Goal: Transaction & Acquisition: Purchase product/service

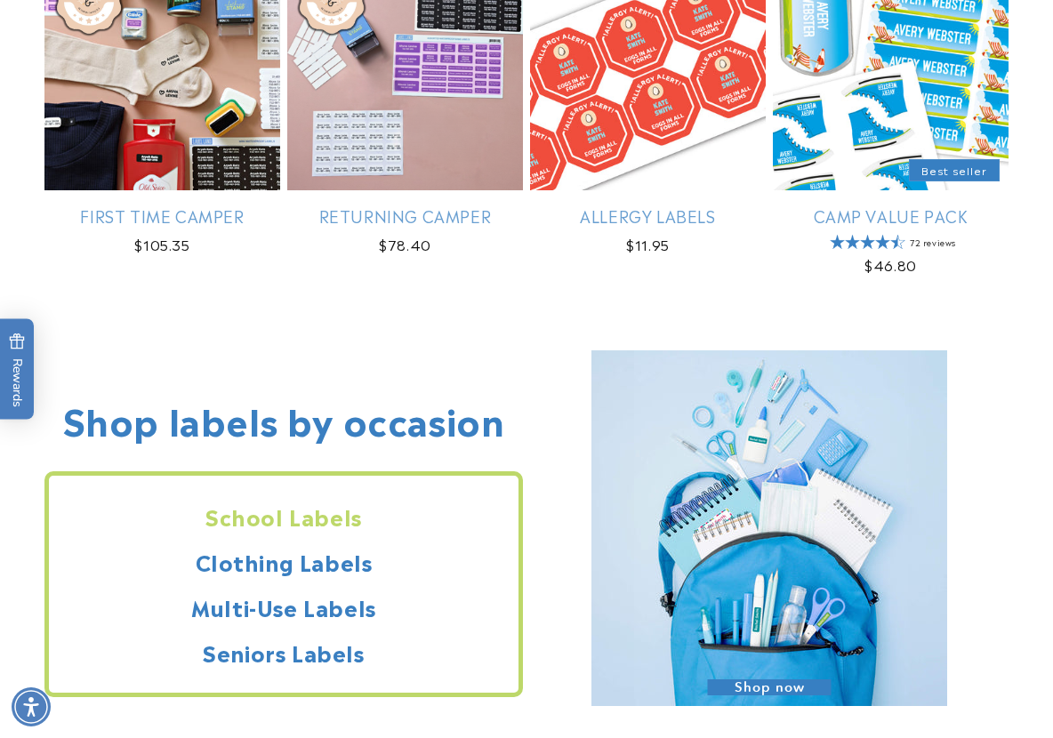
scroll to position [1156, 0]
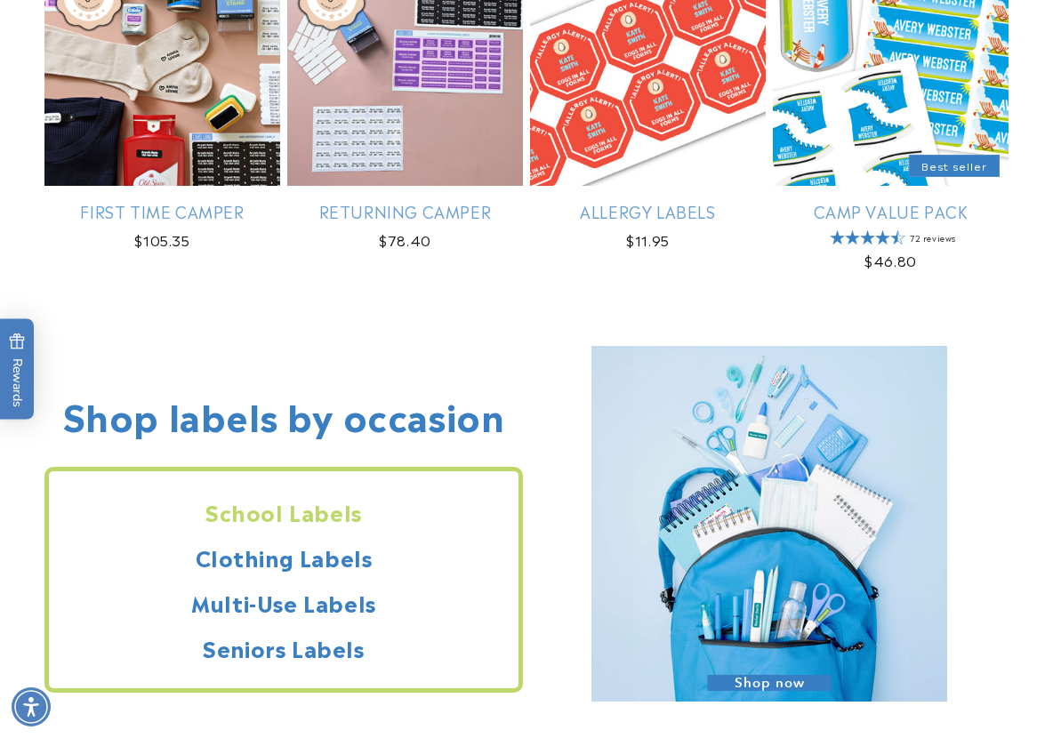
click at [308, 526] on h2 "School Labels" at bounding box center [284, 512] width 470 height 28
click at [325, 549] on h2 "Clothing Labels" at bounding box center [284, 557] width 470 height 28
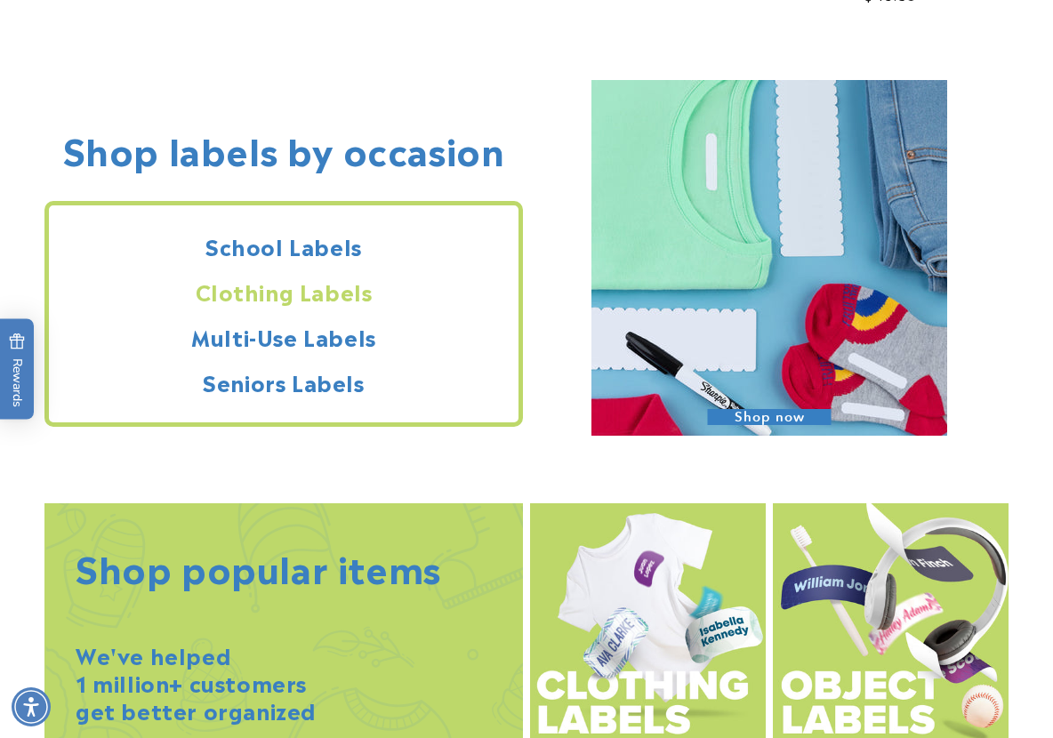
scroll to position [1423, 0]
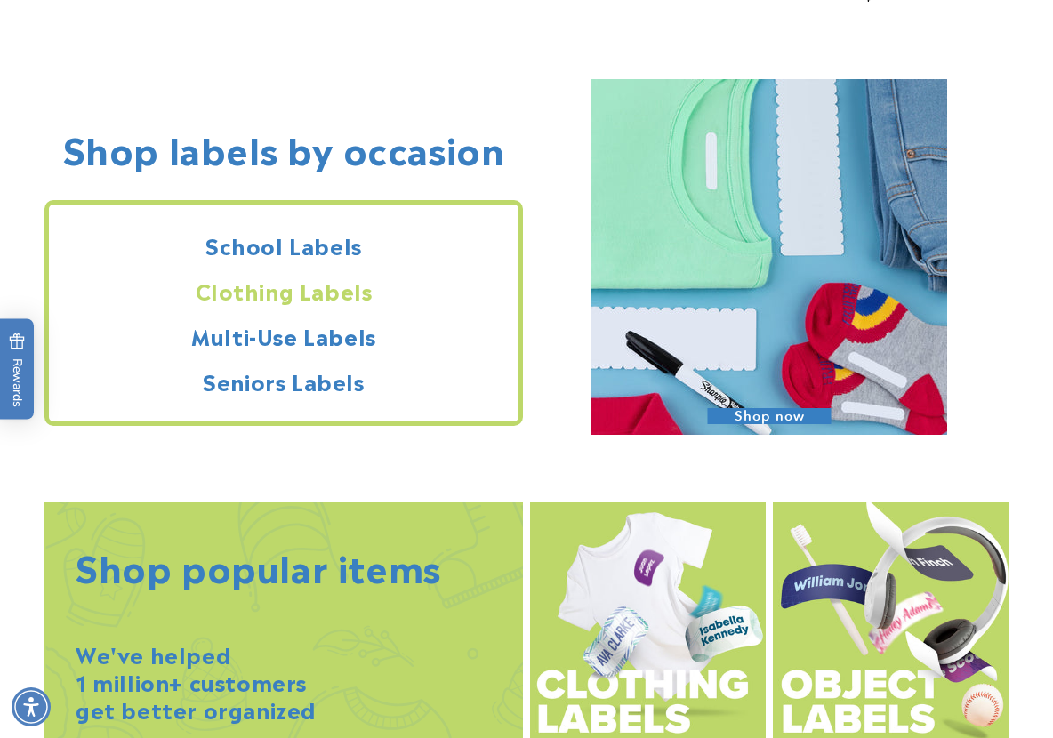
click at [826, 356] on img at bounding box center [770, 257] width 356 height 356
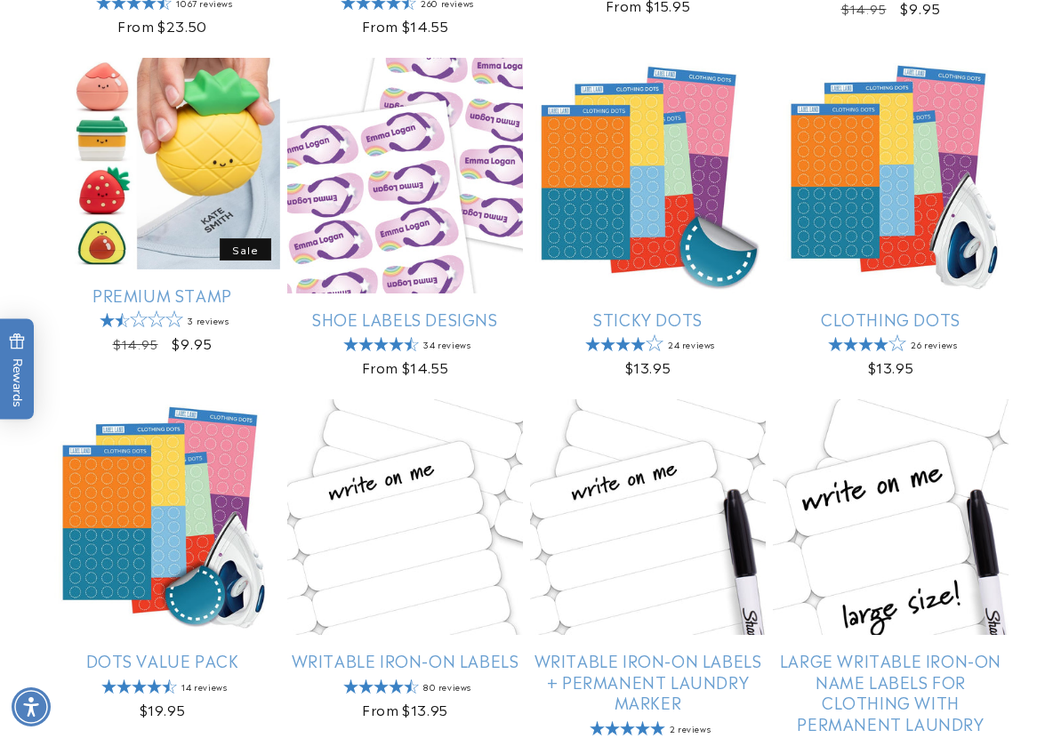
scroll to position [712, 0]
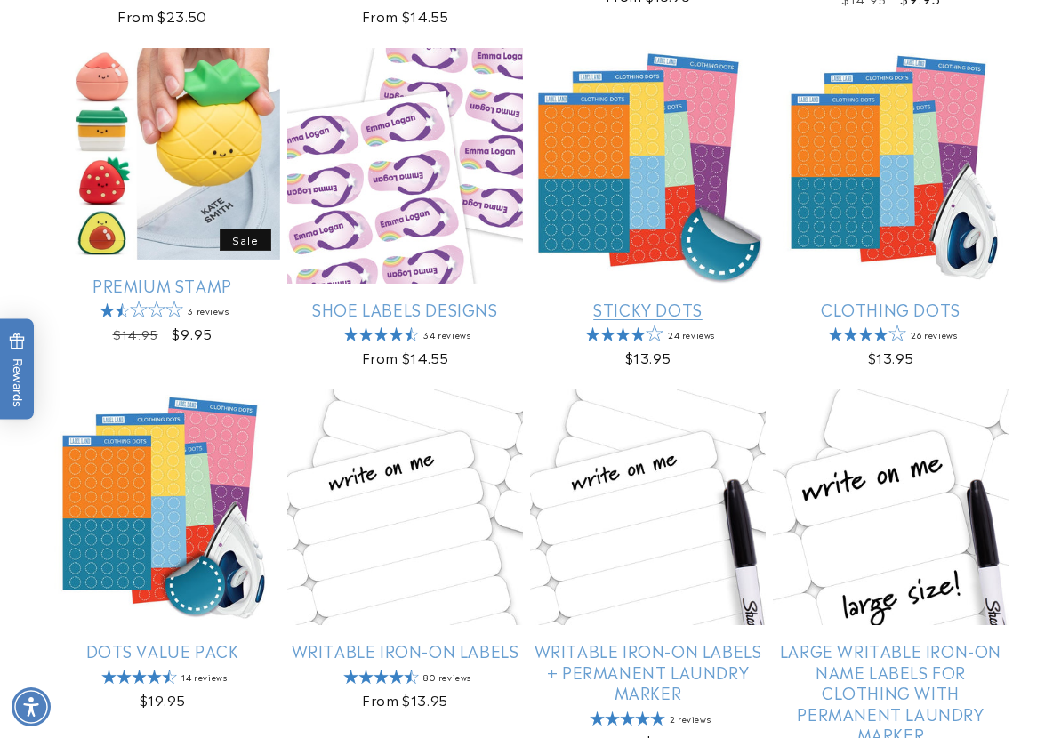
click at [656, 299] on link "Sticky Dots" at bounding box center [648, 309] width 236 height 20
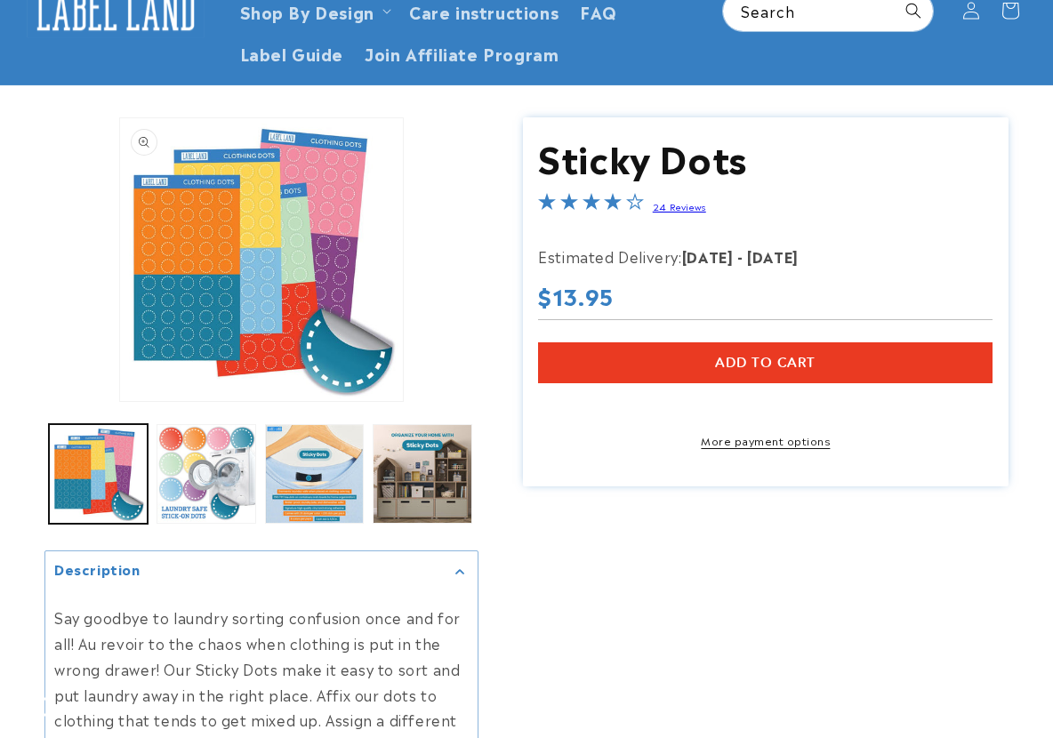
scroll to position [267, 0]
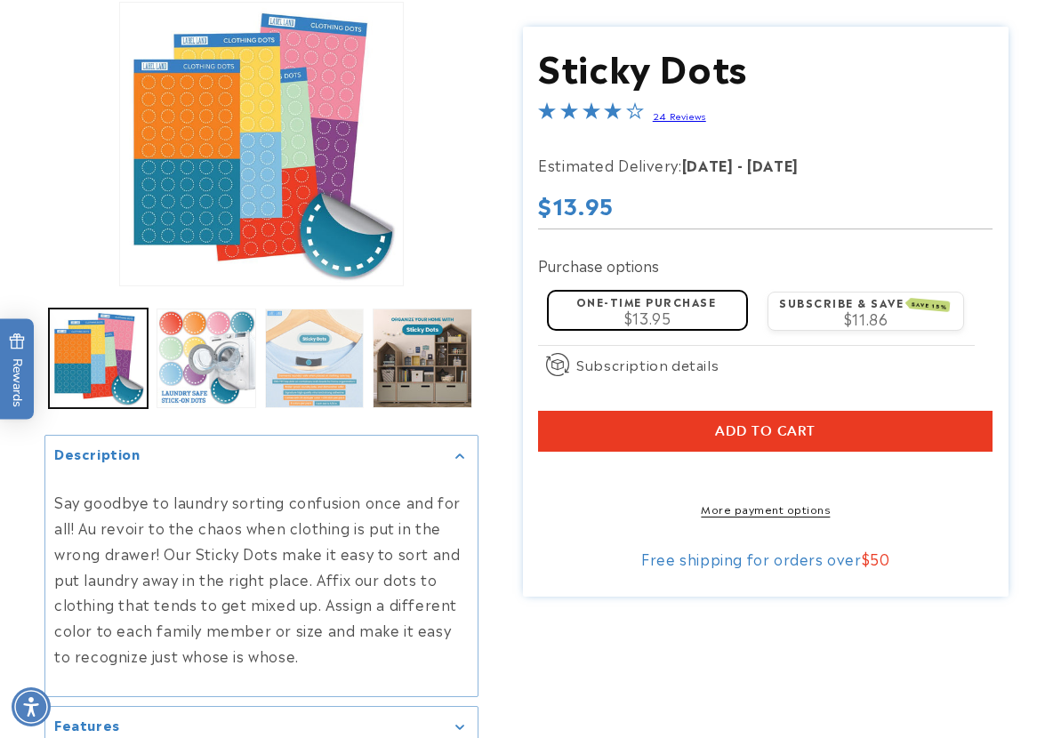
click at [324, 350] on button "Load image 3 in gallery view" at bounding box center [314, 358] width 99 height 99
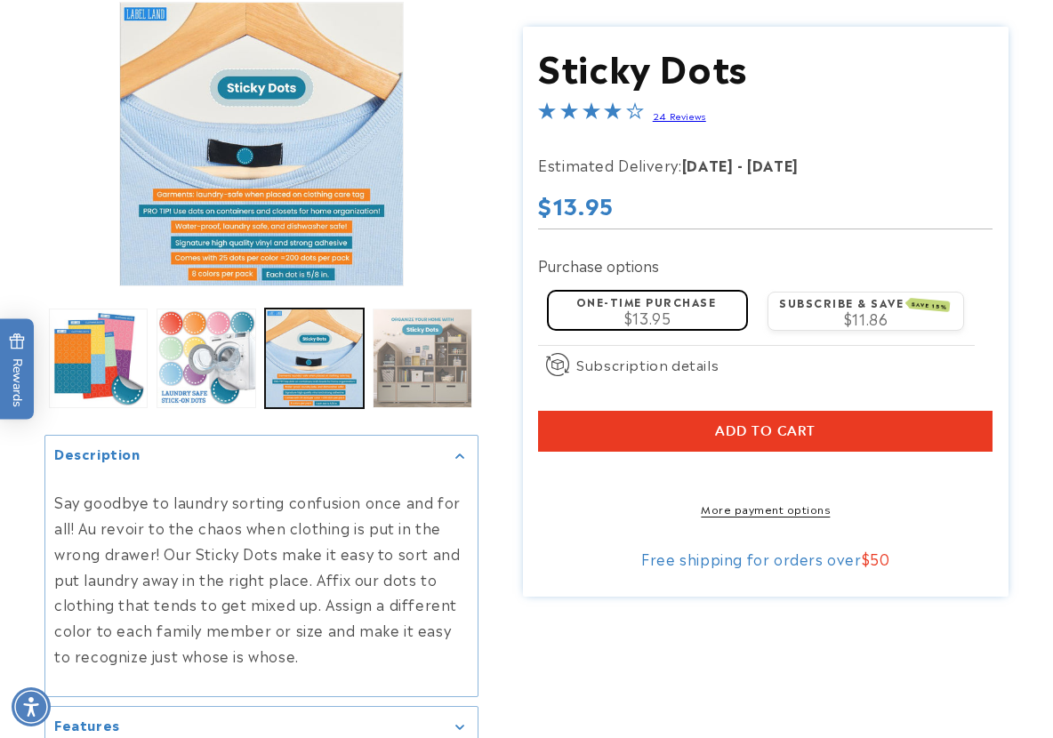
click at [415, 337] on button "Load image 4 in gallery view" at bounding box center [422, 358] width 99 height 99
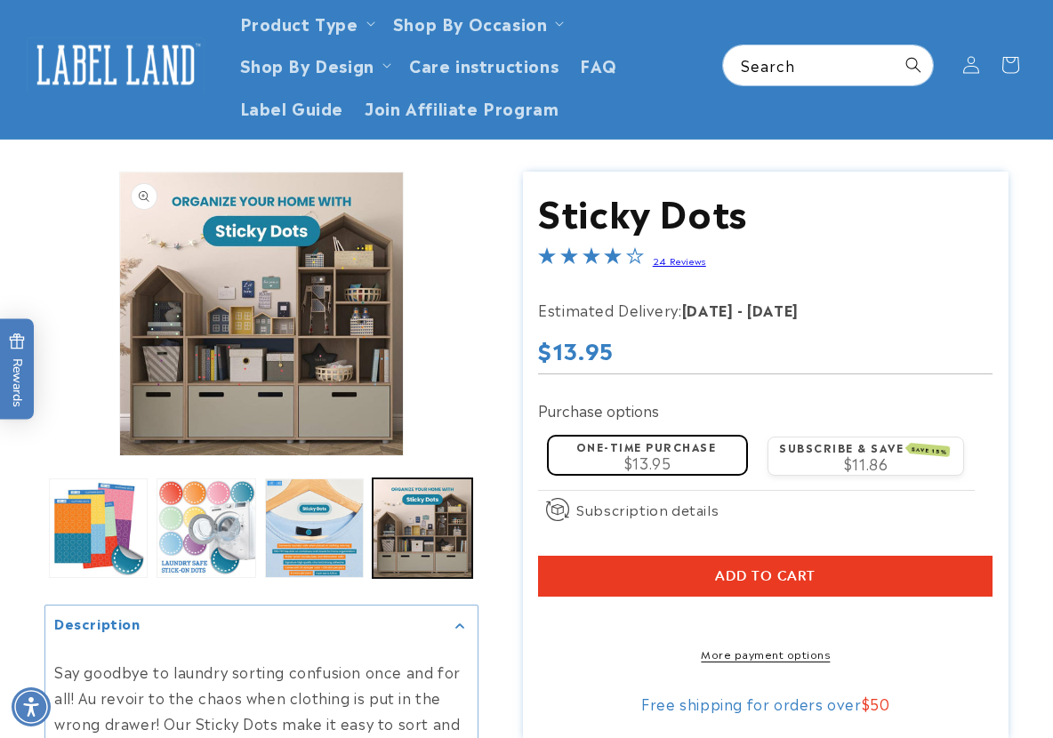
scroll to position [89, 0]
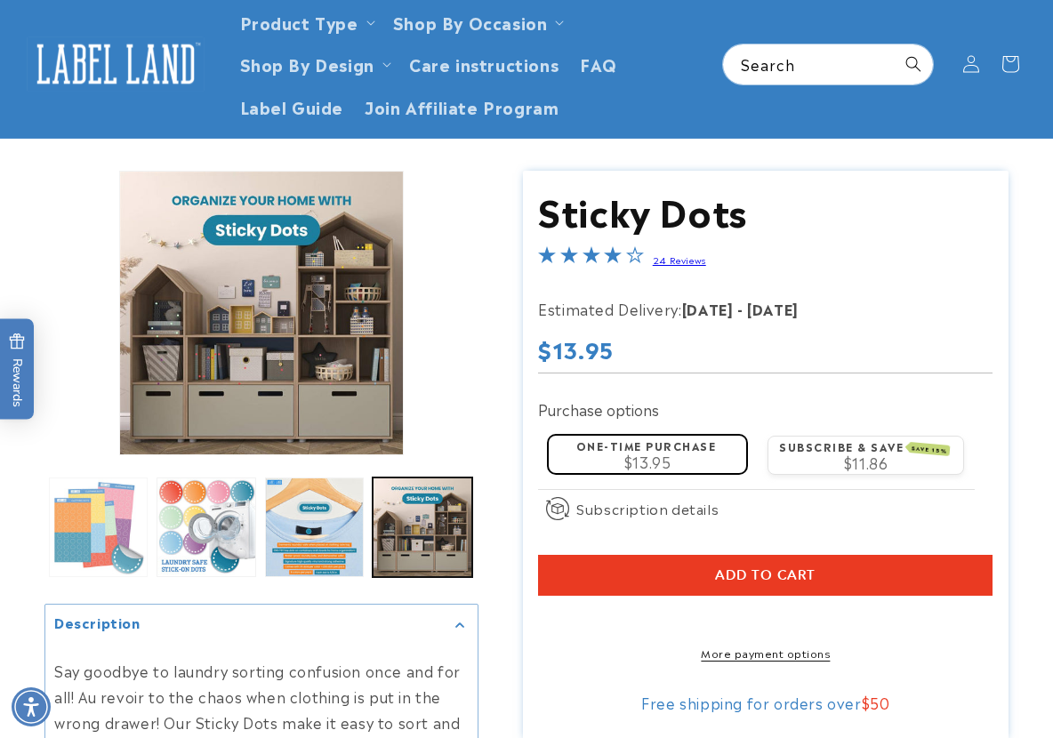
click at [72, 511] on button "Load image 1 in gallery view" at bounding box center [98, 527] width 99 height 99
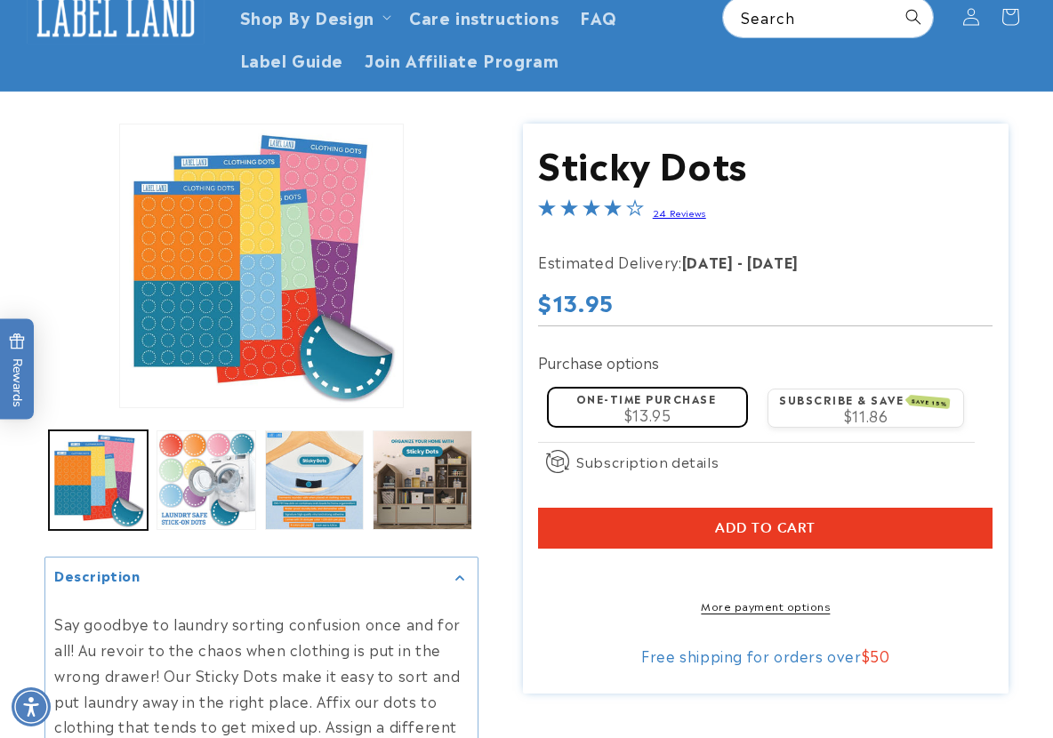
scroll to position [178, 0]
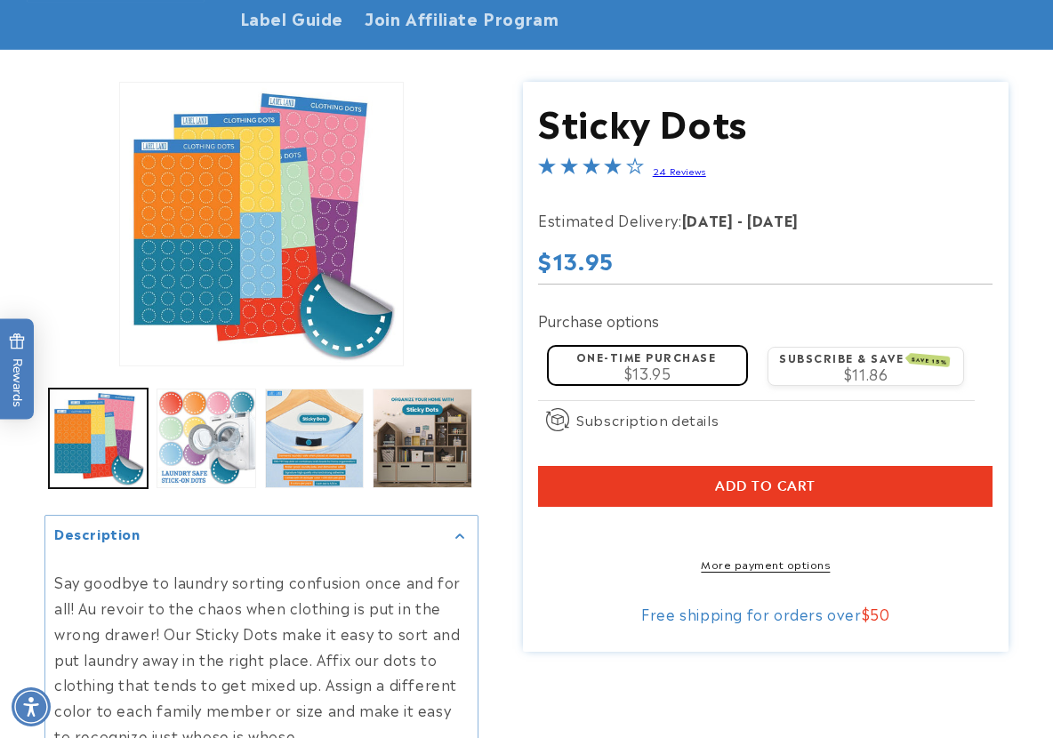
click at [773, 495] on span "Add to cart" at bounding box center [765, 487] width 101 height 16
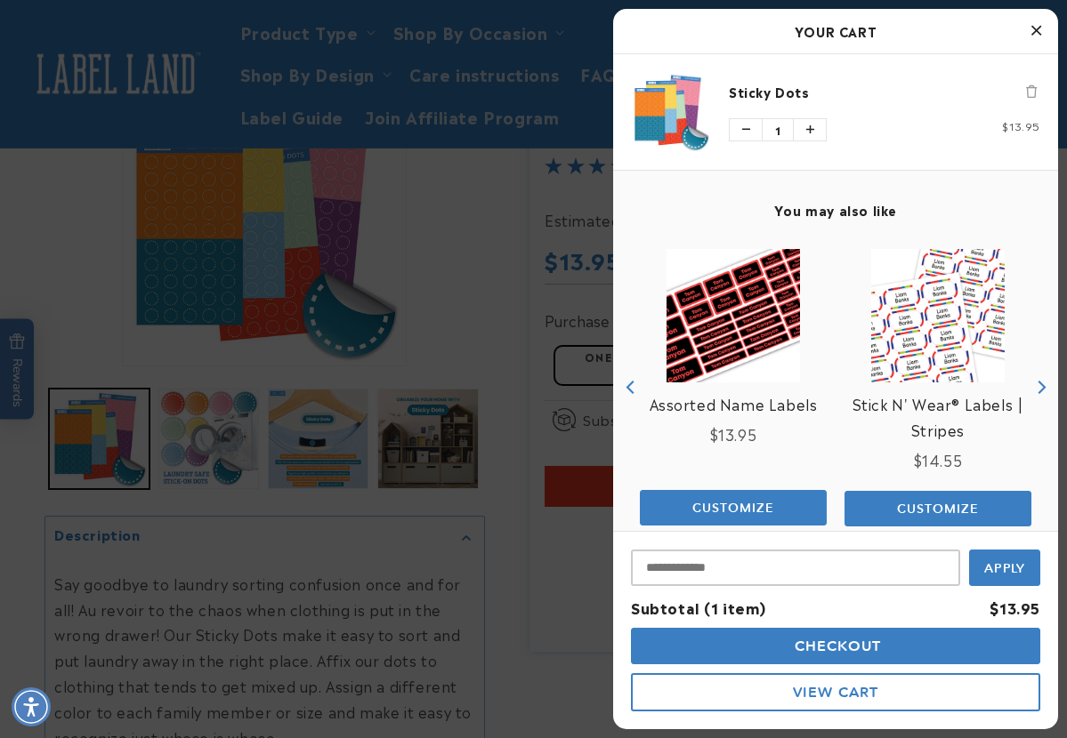
click at [556, 210] on div at bounding box center [533, 369] width 1067 height 738
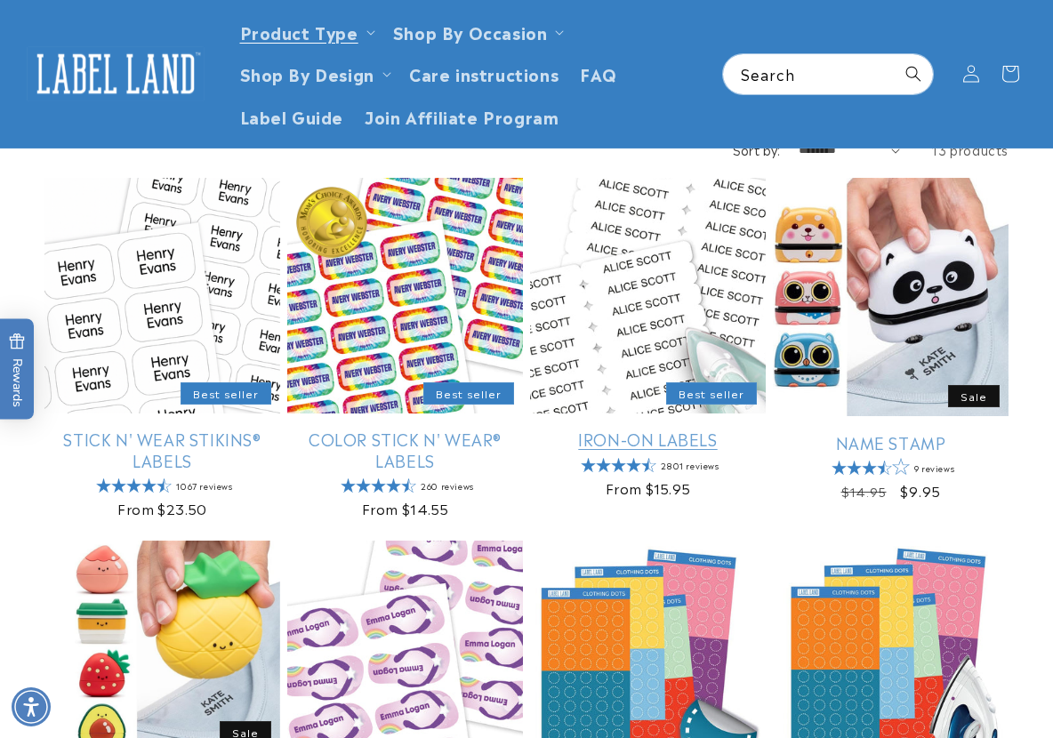
scroll to position [131, 0]
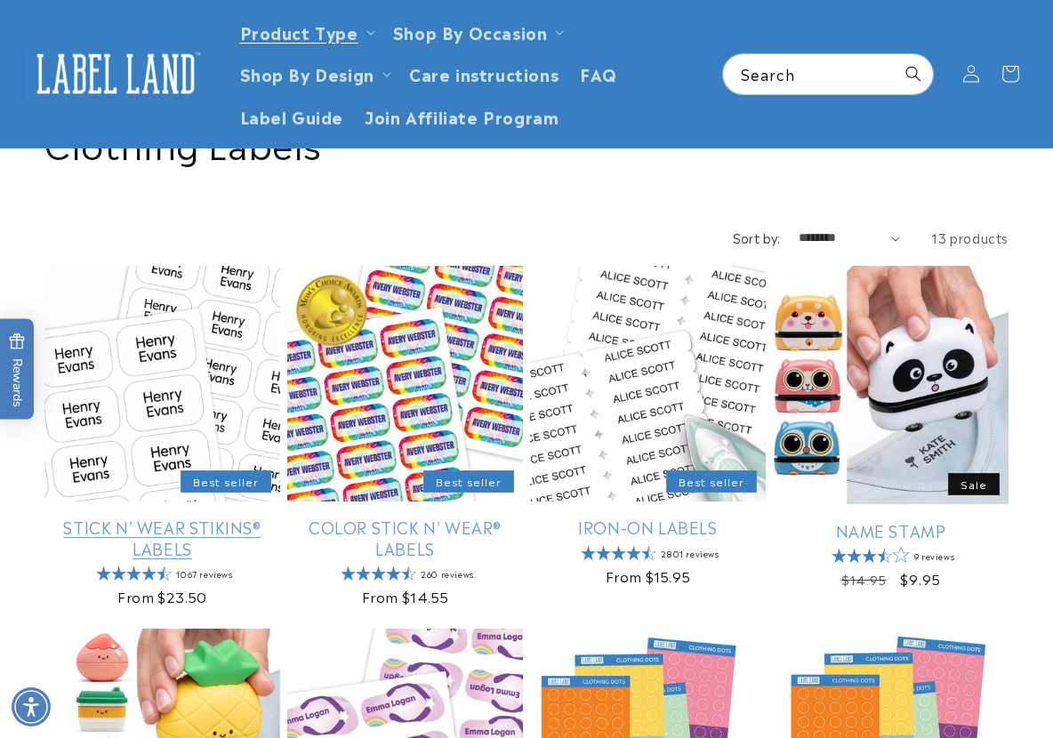
click at [170, 517] on link "Stick N' Wear Stikins® Labels" at bounding box center [162, 538] width 236 height 42
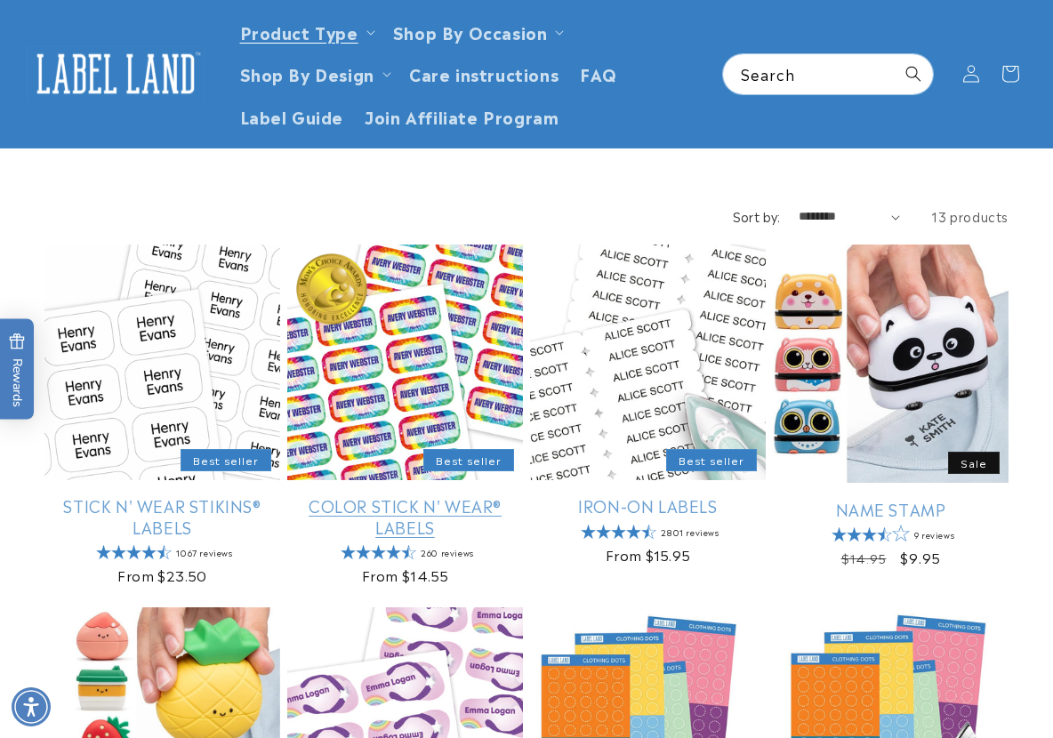
scroll to position [131, 0]
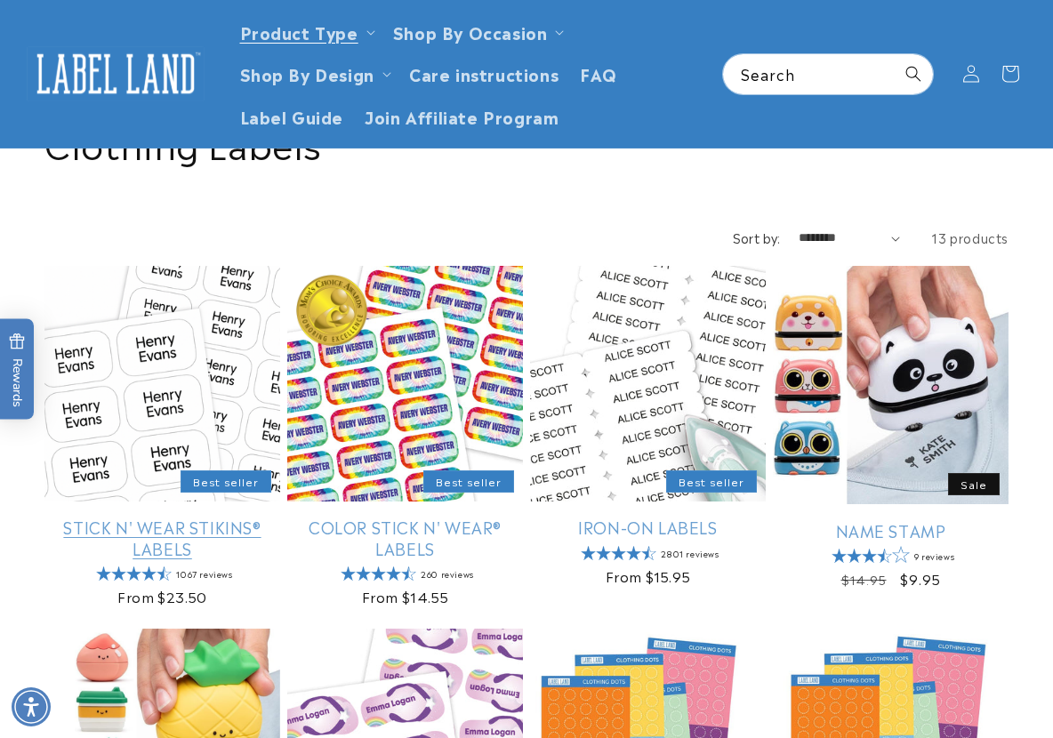
click at [183, 517] on link "Stick N' Wear Stikins® Labels" at bounding box center [162, 538] width 236 height 42
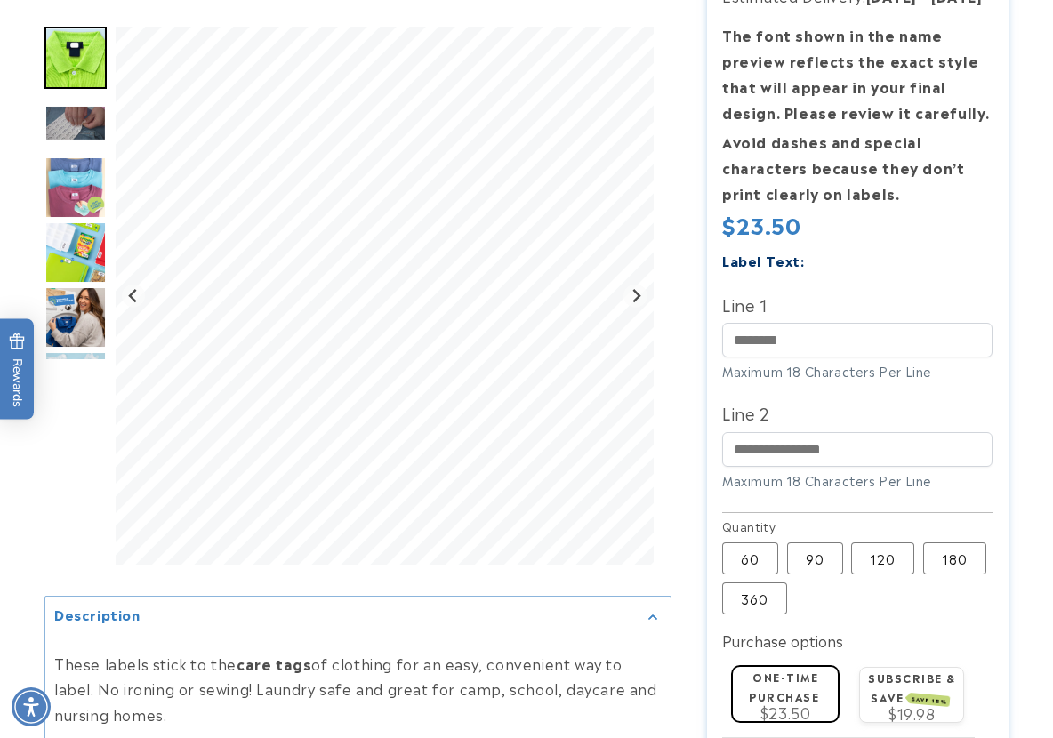
scroll to position [445, 0]
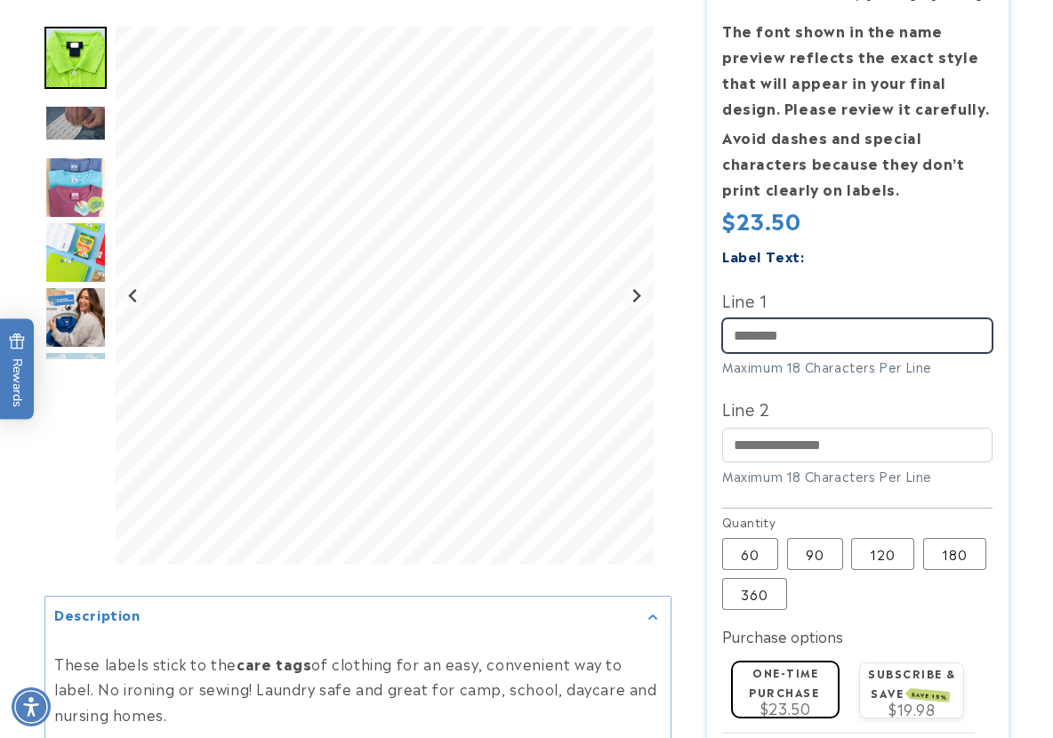
click at [841, 353] on input "Line 1" at bounding box center [857, 335] width 270 height 35
type input "**"
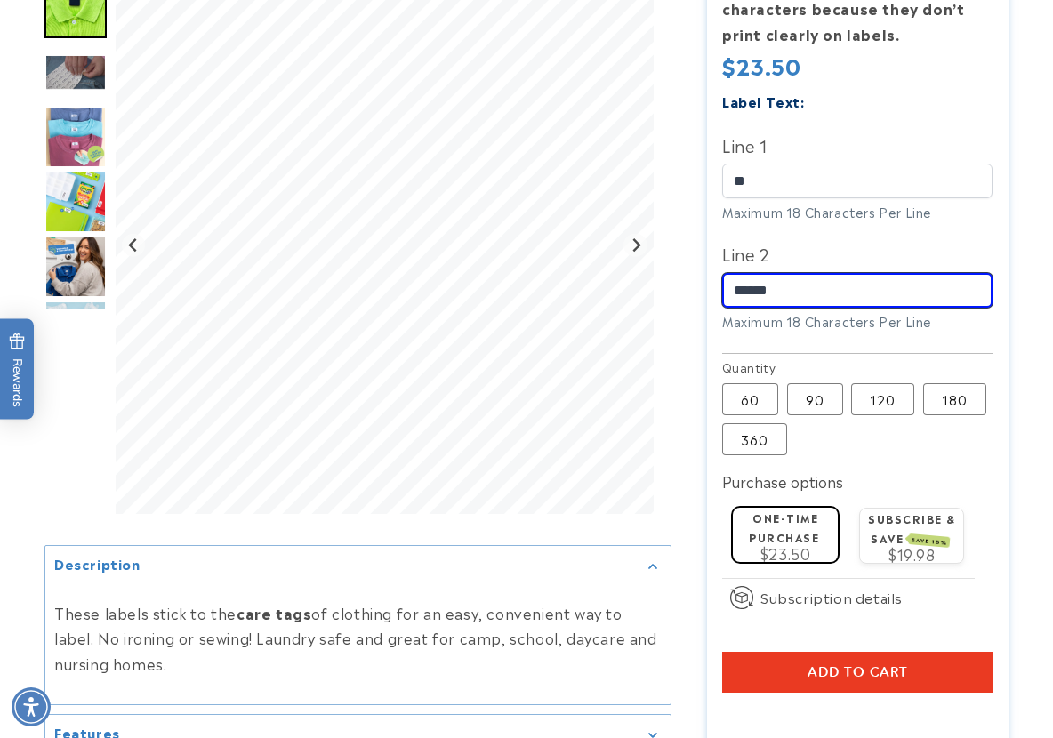
scroll to position [623, 0]
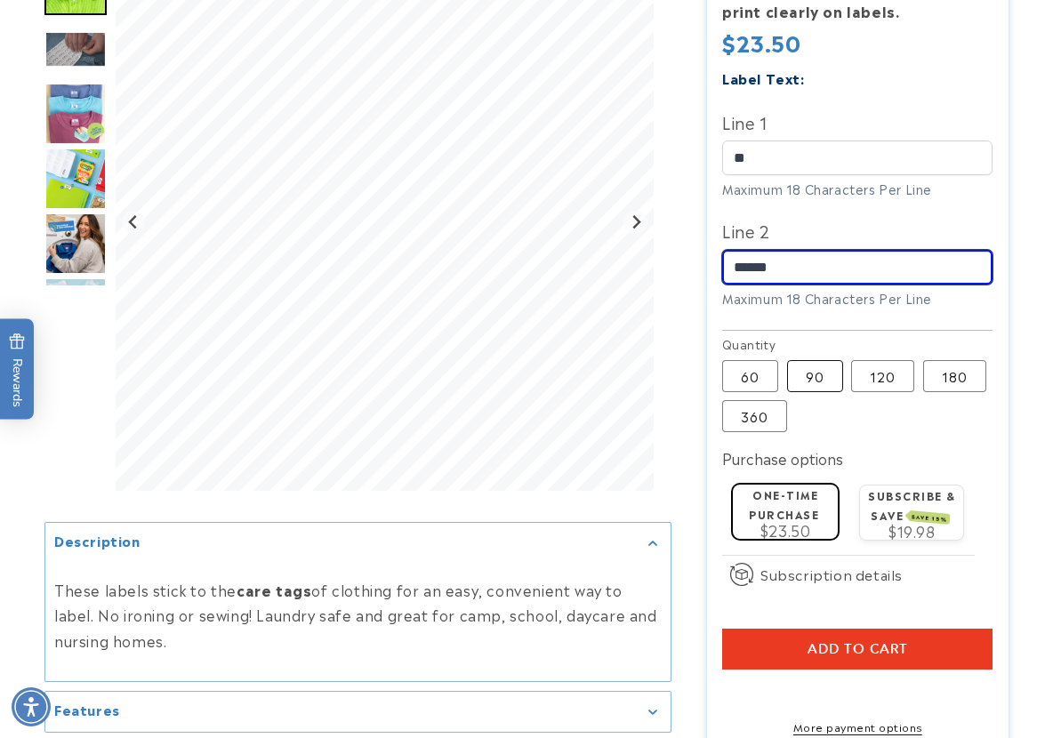
type input "******"
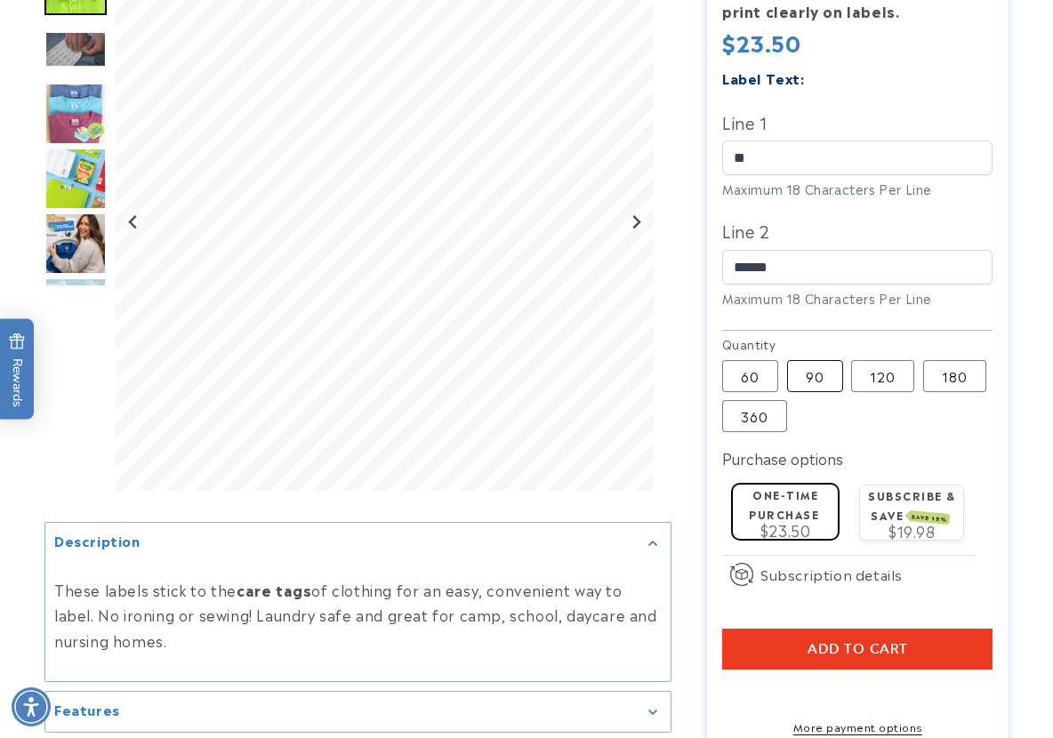
click at [820, 392] on label "90 Variant sold out or unavailable" at bounding box center [815, 376] width 56 height 32
click at [739, 392] on label "60 Variant sold out or unavailable" at bounding box center [750, 376] width 56 height 32
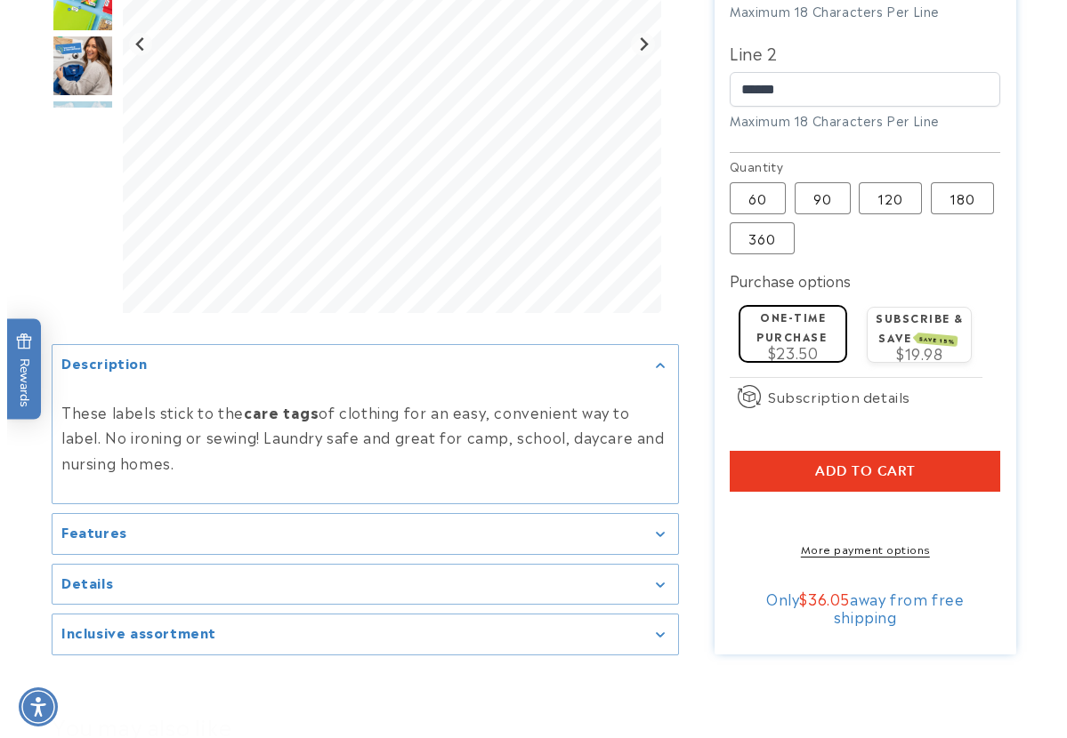
scroll to position [890, 0]
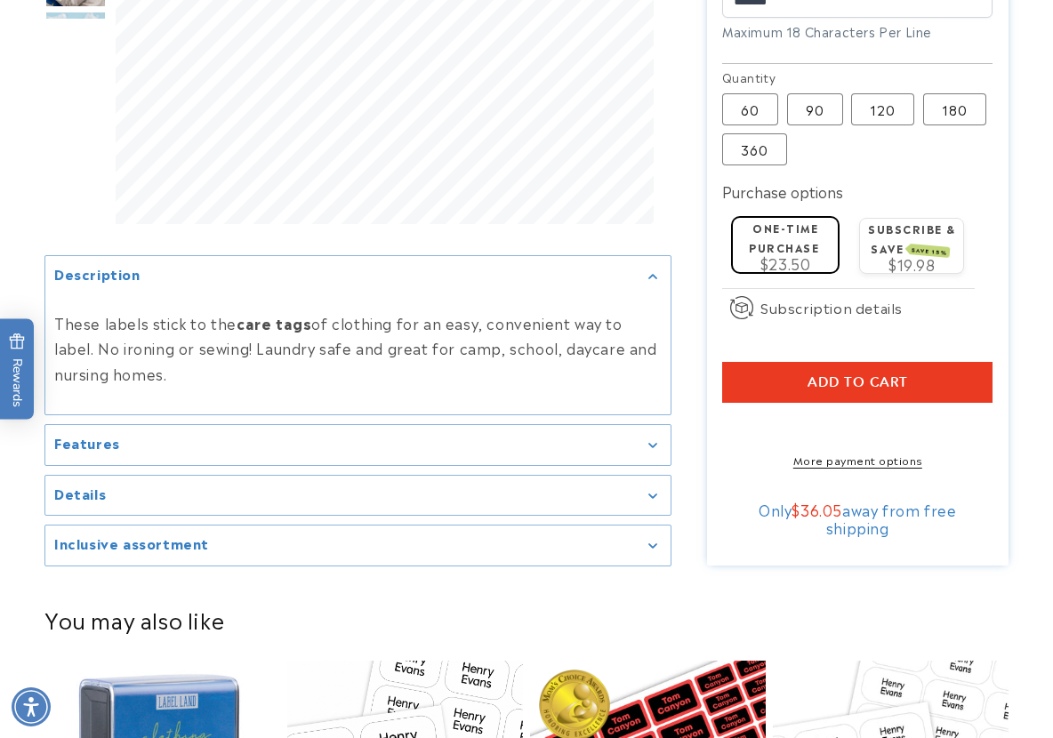
click at [834, 403] on button "Add to cart" at bounding box center [857, 382] width 270 height 41
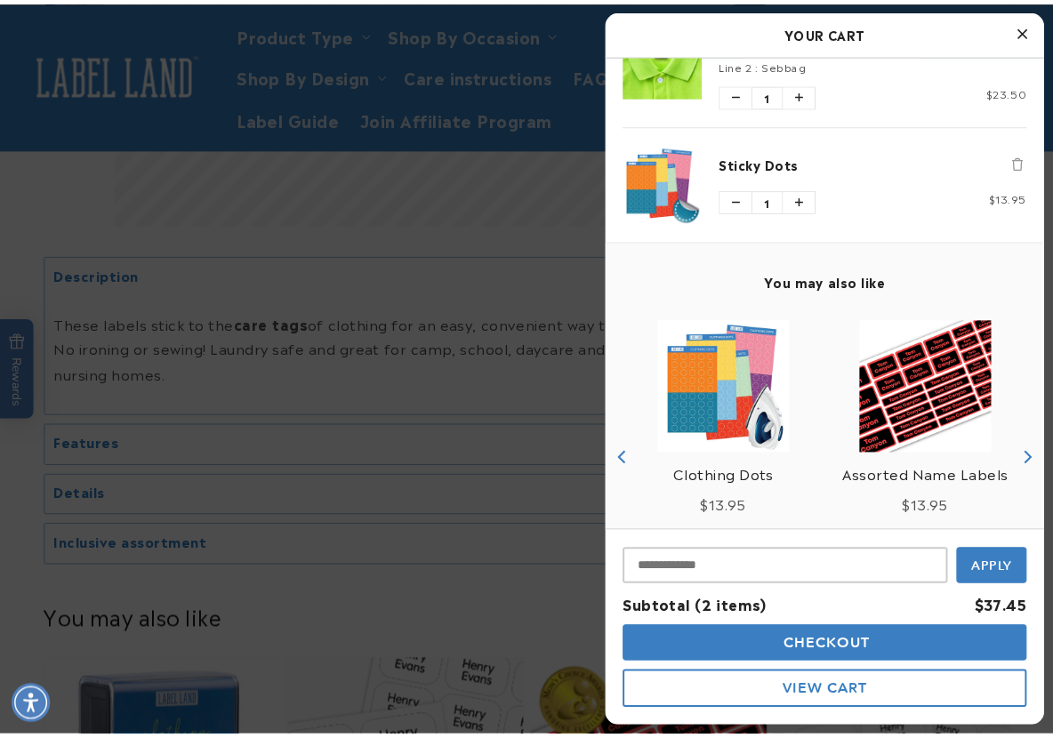
scroll to position [168, 0]
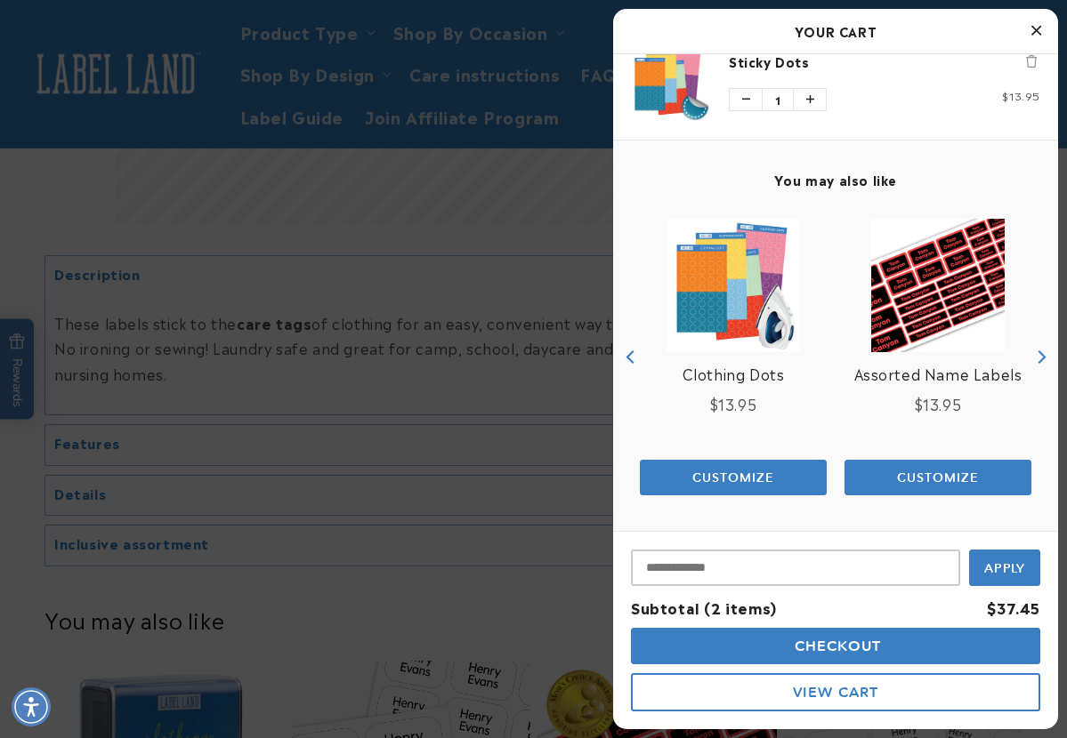
click at [745, 475] on span "Customize" at bounding box center [733, 478] width 82 height 16
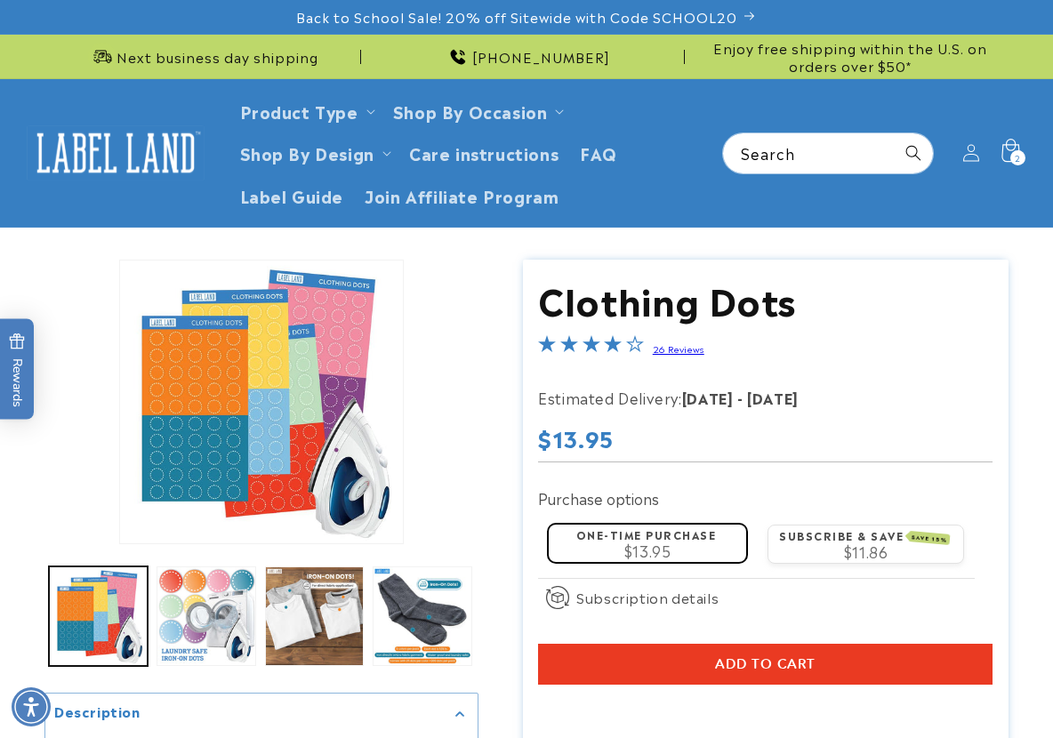
click at [1013, 151] on div "2 2 items" at bounding box center [1017, 157] width 15 height 15
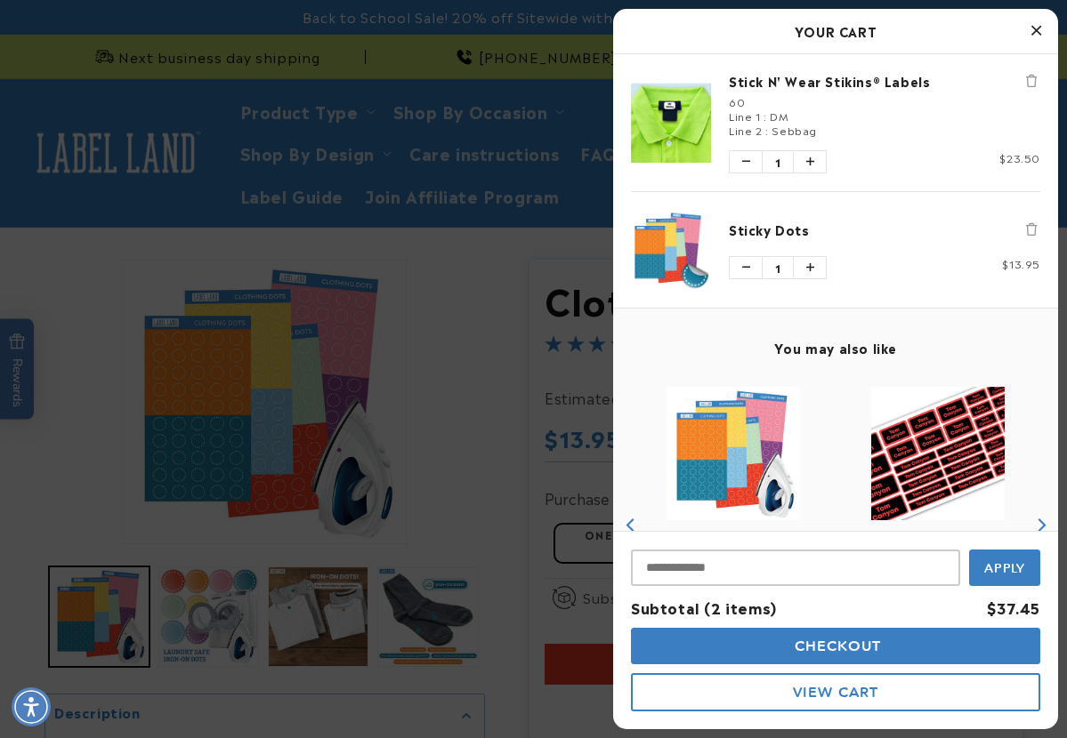
click at [885, 644] on button "Checkout" at bounding box center [835, 646] width 409 height 36
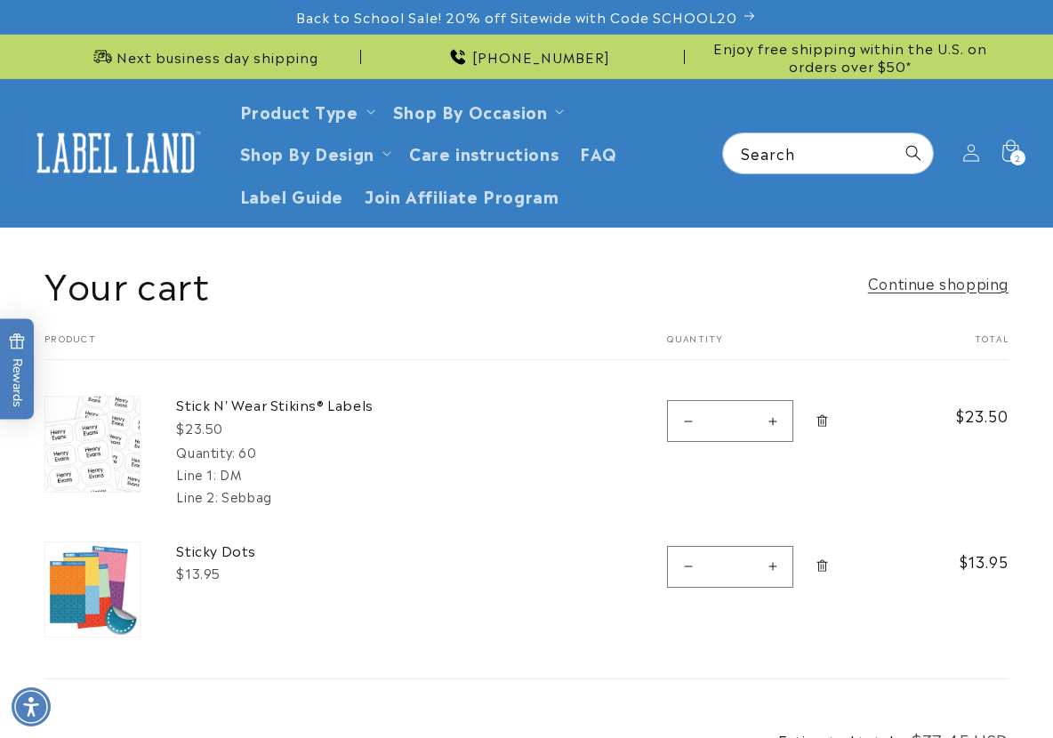
click at [833, 564] on link "Remove Sticky Dots" at bounding box center [822, 567] width 31 height 50
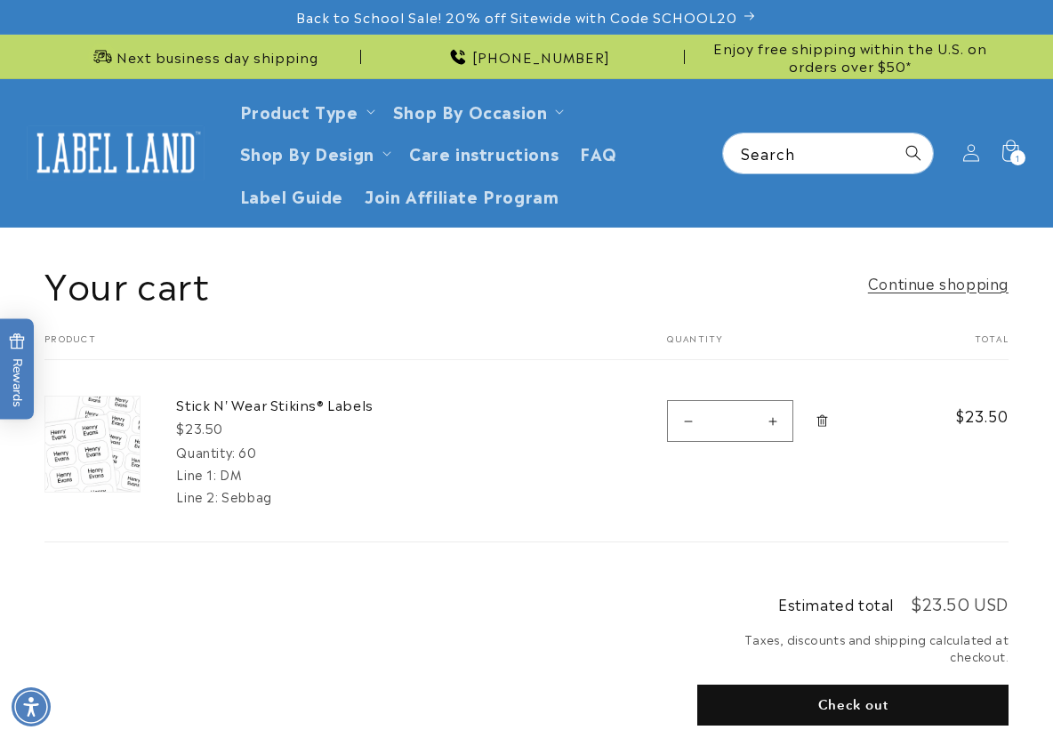
click at [805, 704] on button "Check out" at bounding box center [852, 705] width 311 height 41
